Goal: Task Accomplishment & Management: Manage account settings

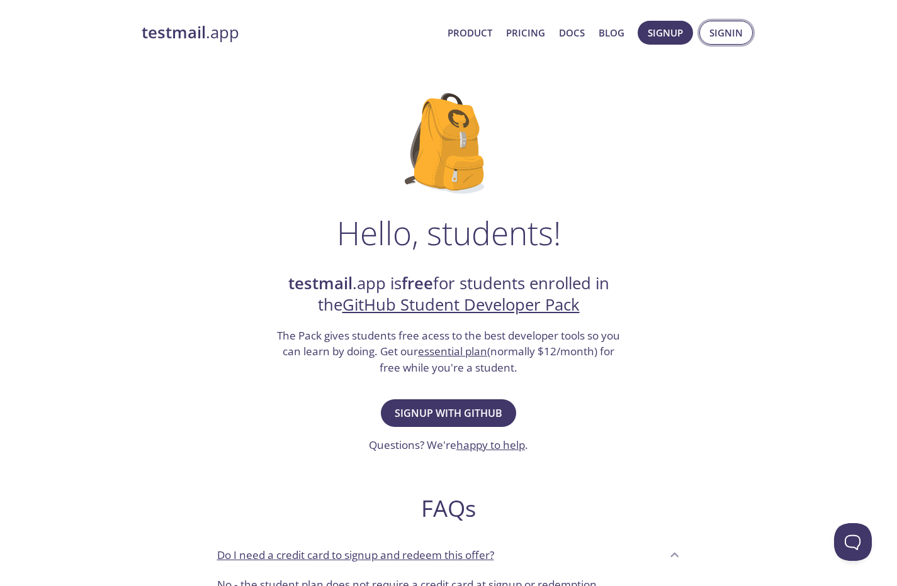
click at [739, 32] on span "Signin" at bounding box center [725, 33] width 33 height 16
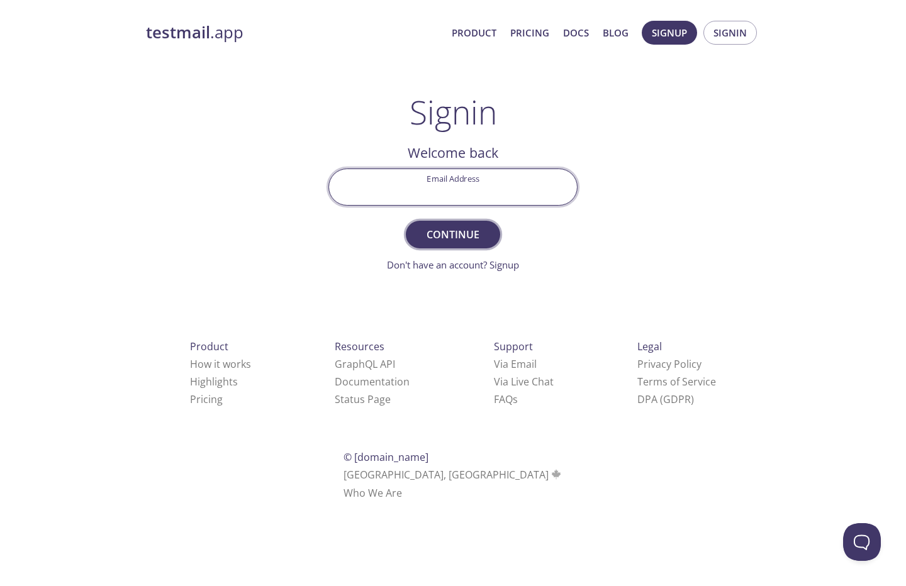
type input "vavalson@hotmail.com"
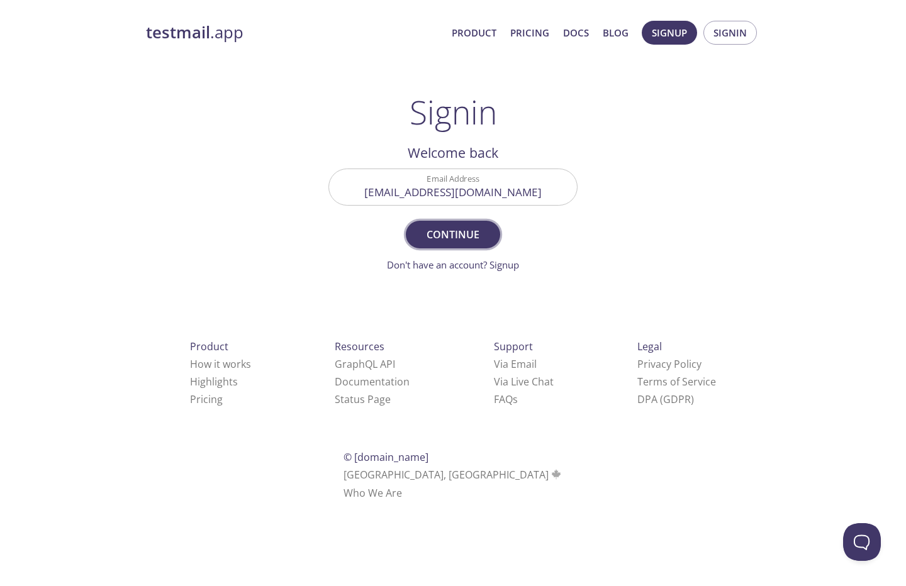
click at [454, 243] on span "Continue" at bounding box center [453, 235] width 67 height 18
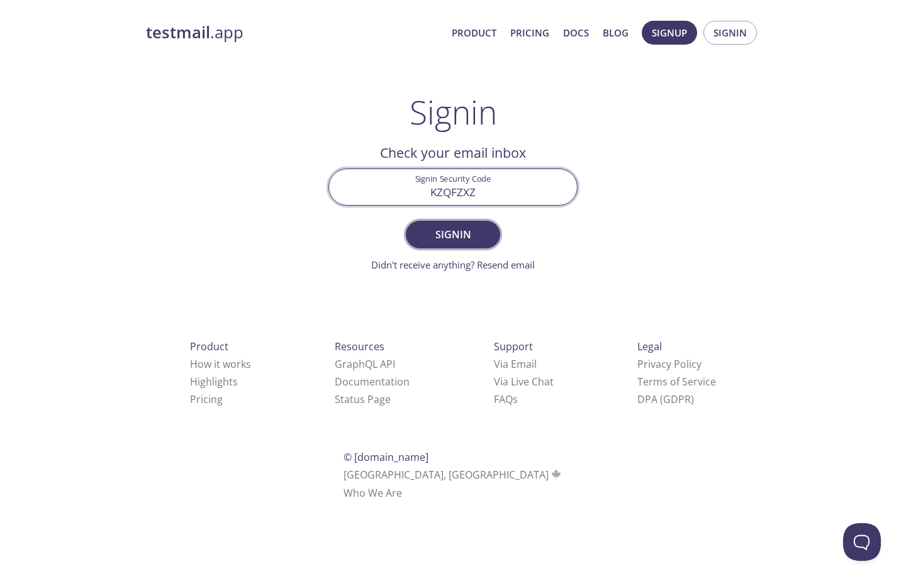
type input "KZQFZXZ"
click at [476, 231] on span "Signin" at bounding box center [453, 235] width 67 height 18
